Goal: Find specific page/section: Find specific page/section

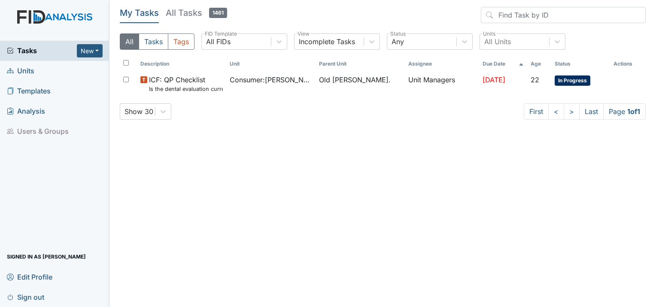
click at [28, 67] on span "Units" at bounding box center [20, 70] width 27 height 13
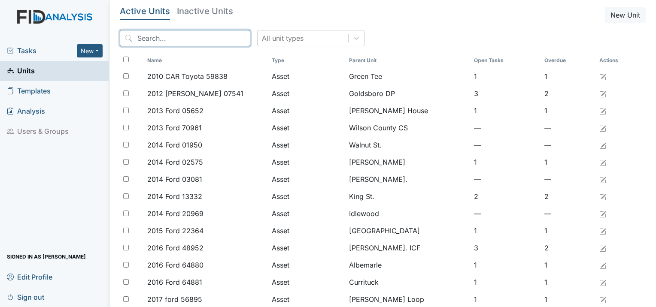
click at [173, 37] on input "search" at bounding box center [185, 38] width 131 height 16
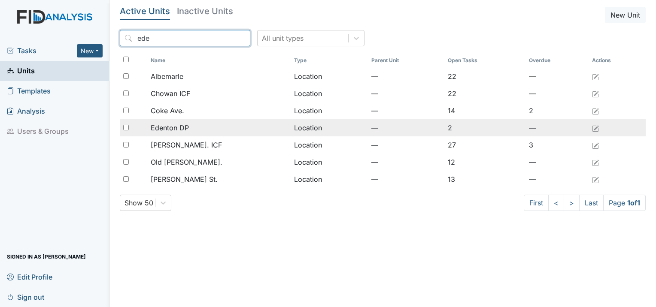
type input "ede"
click at [185, 127] on span "Edenton DP" at bounding box center [170, 128] width 38 height 10
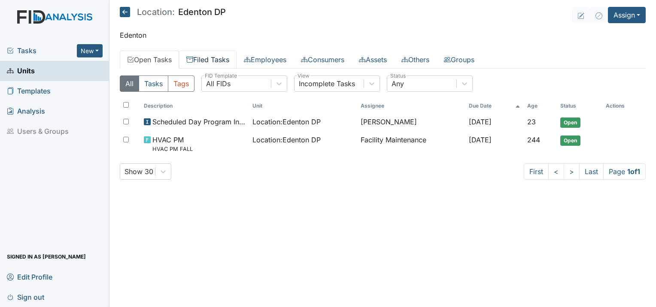
click at [209, 60] on link "Filed Tasks" at bounding box center [208, 60] width 58 height 18
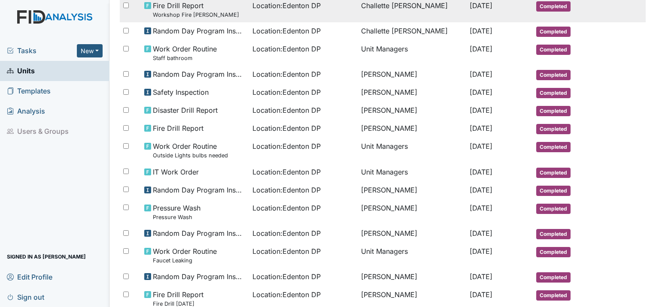
scroll to position [172, 0]
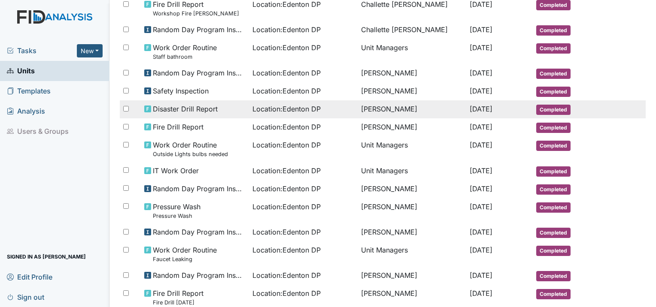
click at [234, 106] on div "Disaster Drill Report" at bounding box center [195, 109] width 102 height 10
